Goal: Find contact information

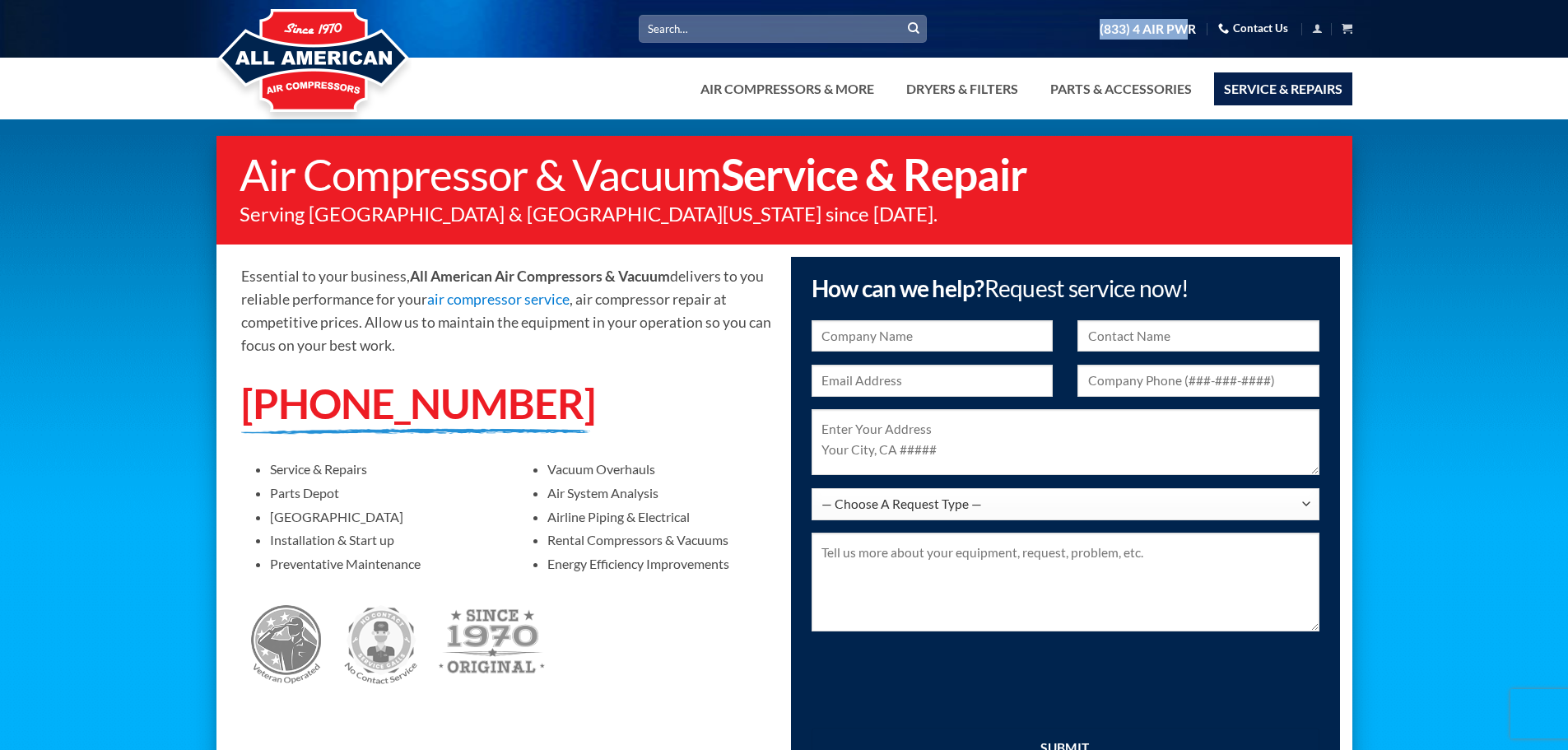
drag, startPoint x: 1099, startPoint y: 27, endPoint x: 1187, endPoint y: 27, distance: 88.0
click at [1187, 27] on ul "[PHONE_NUMBER] Contact Us Cart No products in the cart. Return to shop" at bounding box center [1140, 28] width 422 height 28
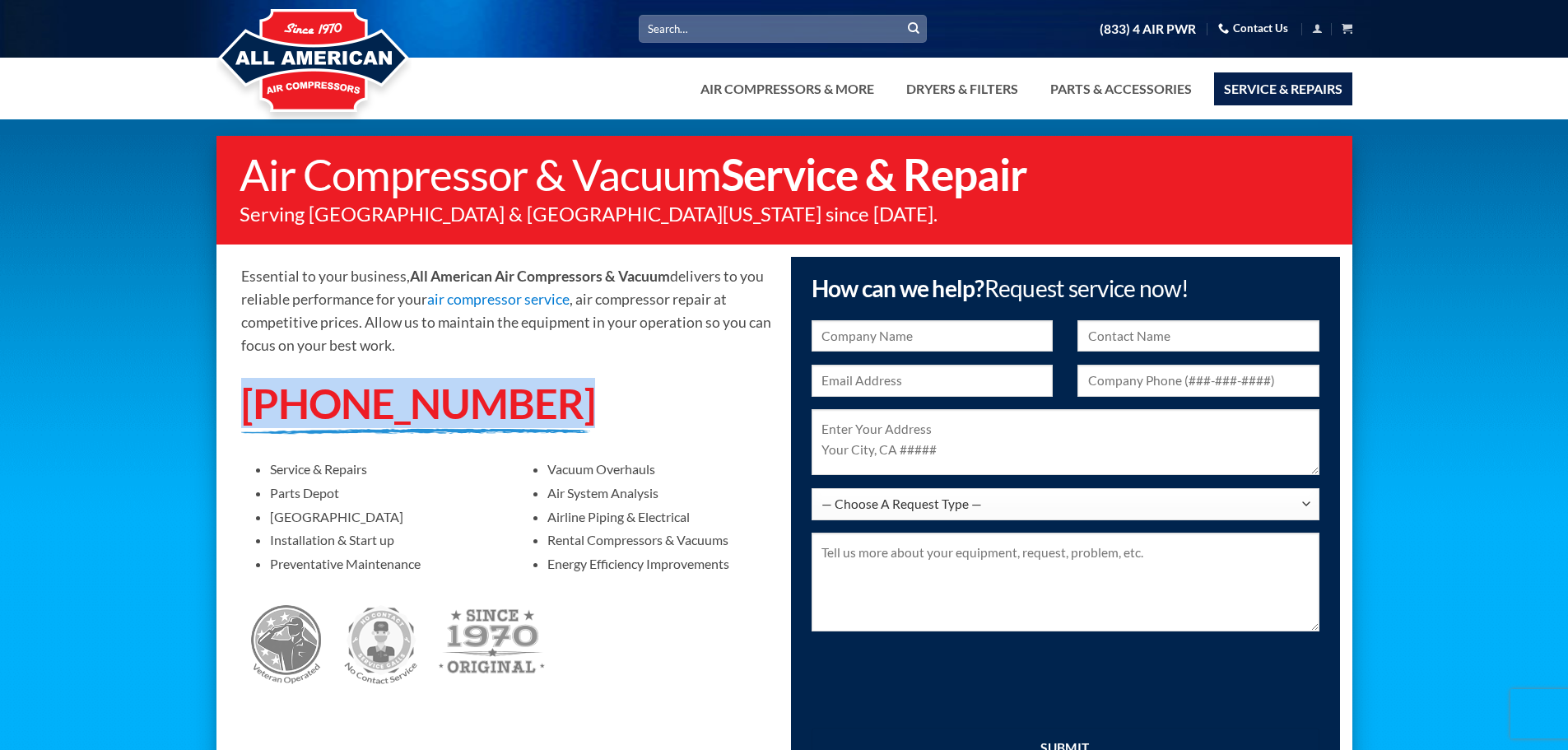
drag, startPoint x: 524, startPoint y: 402, endPoint x: 233, endPoint y: 416, distance: 291.3
click at [233, 416] on div "Essential to your business, All American Air Compressors & Vacuum delivers to y…" at bounding box center [500, 478] width 568 height 442
click at [304, 406] on link "[PHONE_NUMBER]" at bounding box center [418, 402] width 353 height 50
copy link "[PHONE_NUMBER]"
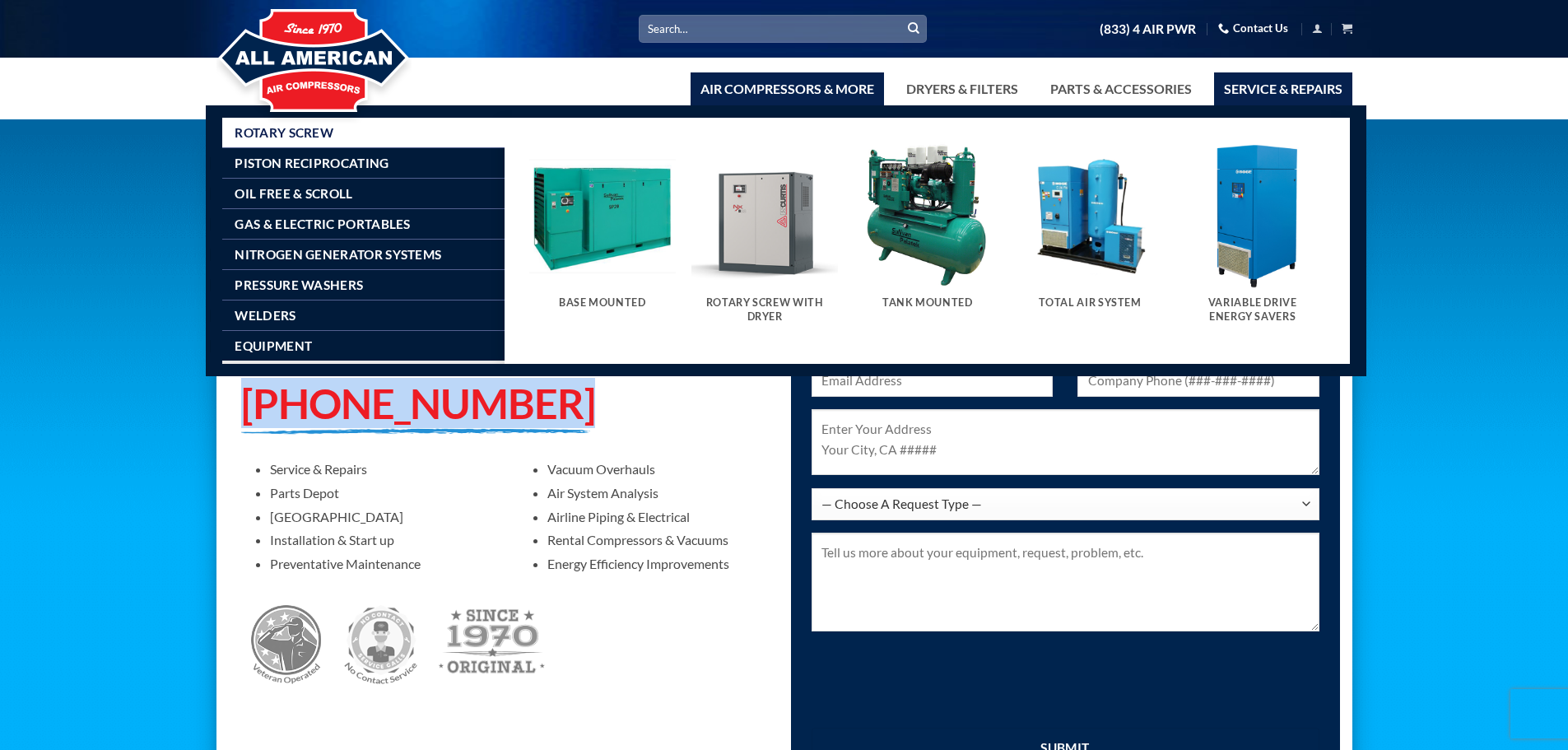
click at [319, 132] on span "Rotary Screw" at bounding box center [284, 132] width 99 height 13
click at [300, 134] on span "Rotary Screw" at bounding box center [284, 132] width 99 height 13
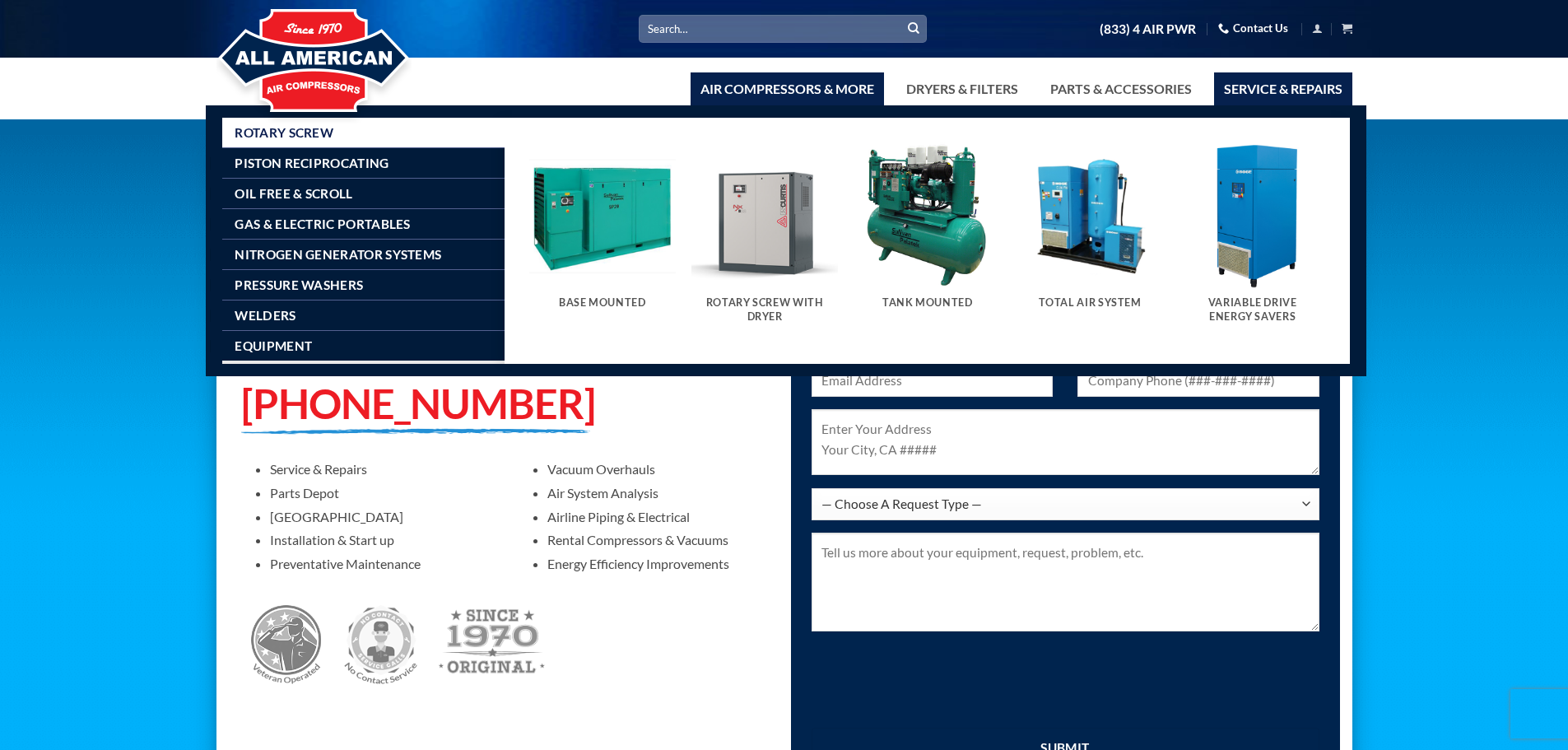
click at [758, 79] on link "Air Compressors & More" at bounding box center [786, 89] width 193 height 33
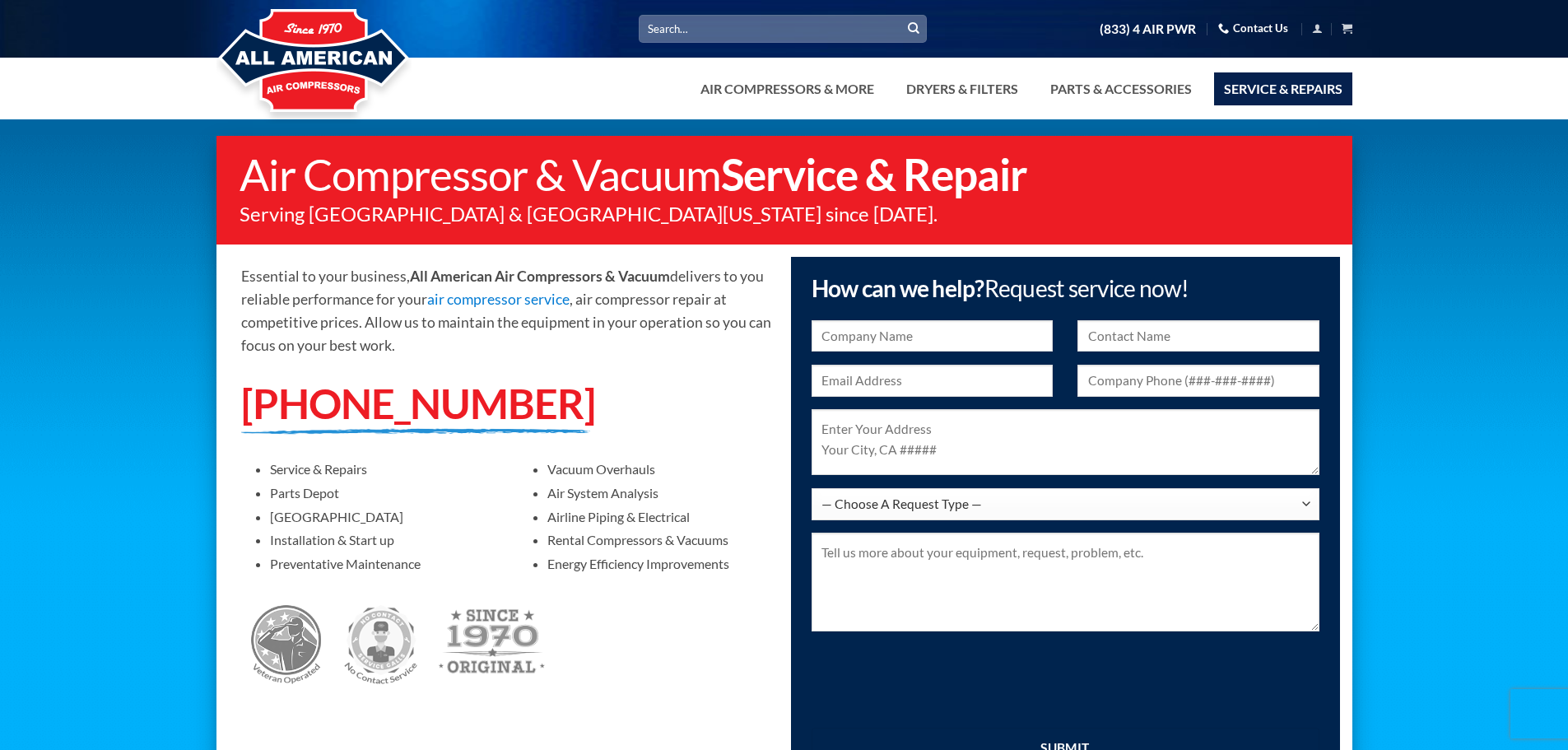
click at [1267, 85] on link "Service & Repairs" at bounding box center [1282, 89] width 138 height 33
